Goal: Information Seeking & Learning: Learn about a topic

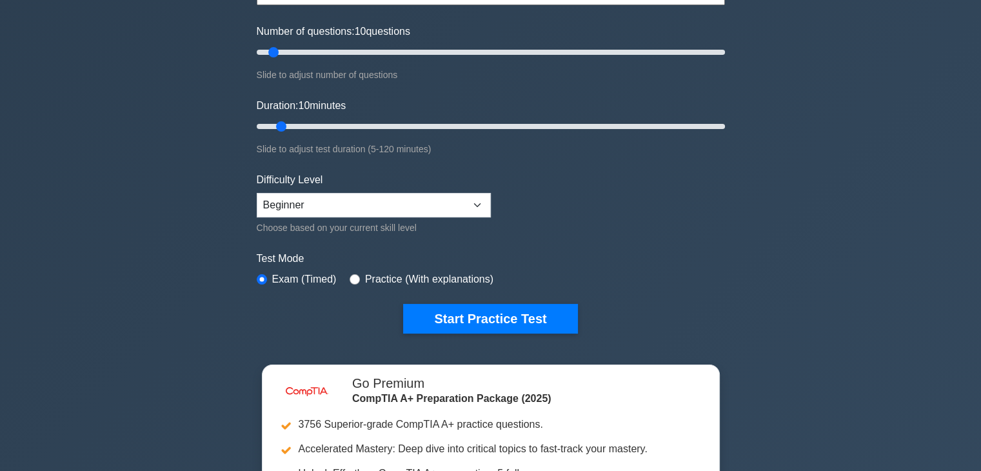
scroll to position [194, 0]
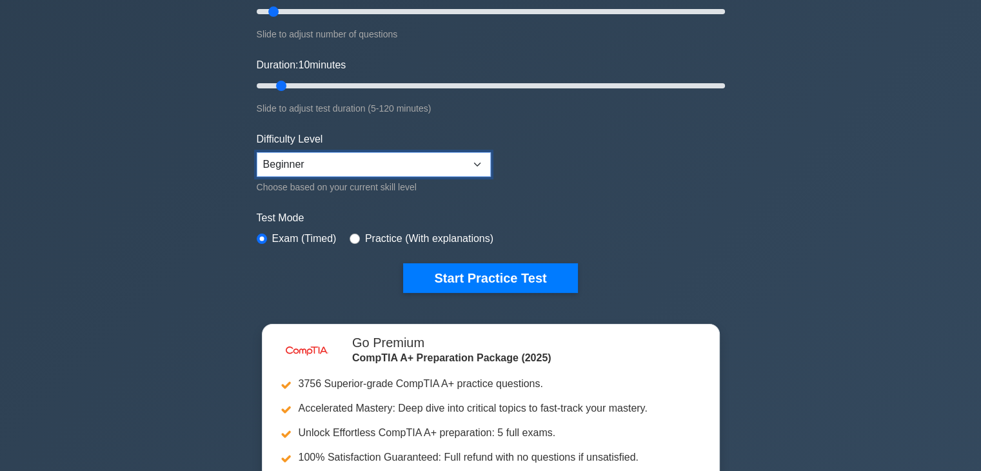
click at [426, 161] on select "Beginner Intermediate Expert" at bounding box center [374, 164] width 234 height 25
click at [341, 278] on div "Start Practice Test" at bounding box center [491, 278] width 468 height 30
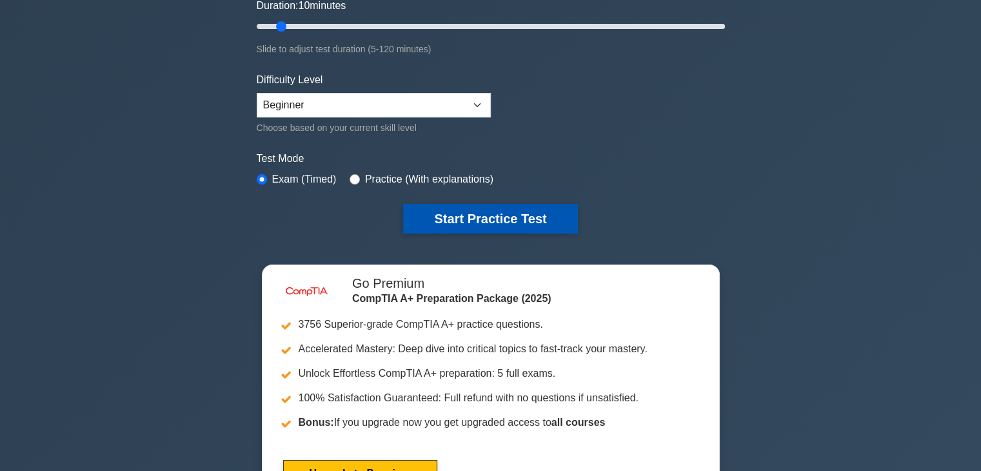
scroll to position [258, 0]
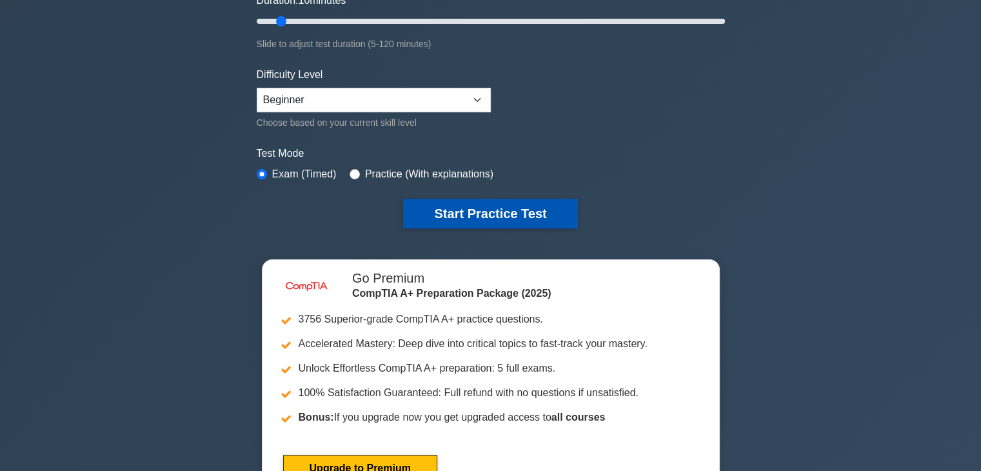
click at [502, 217] on button "Start Practice Test" at bounding box center [490, 214] width 174 height 30
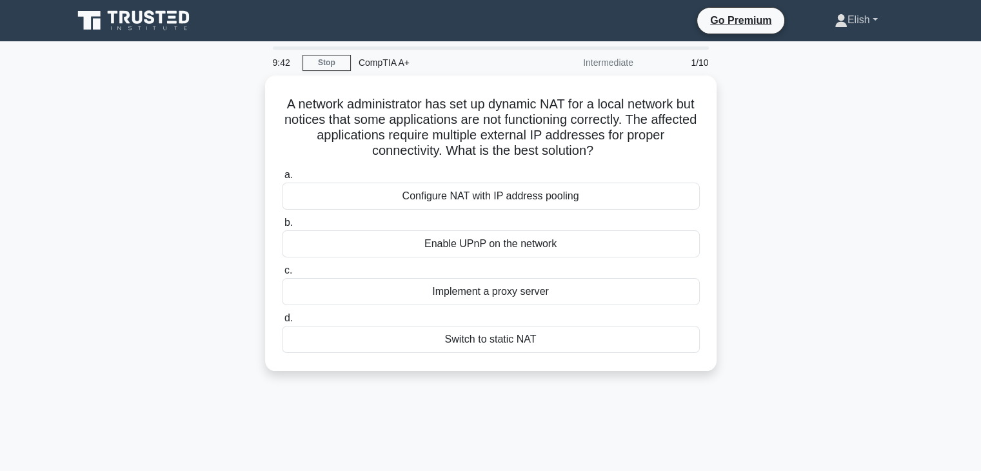
click at [841, 17] on link "Elish" at bounding box center [856, 20] width 105 height 26
